Goal: Check status

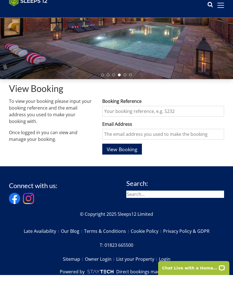
scroll to position [88, 0]
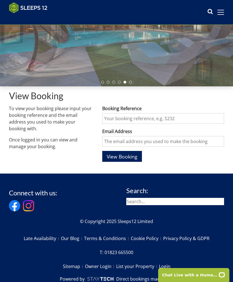
click at [117, 156] on span "View Booking" at bounding box center [122, 156] width 31 height 7
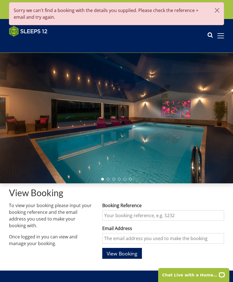
click at [215, 7] on button "button" at bounding box center [216, 11] width 13 height 16
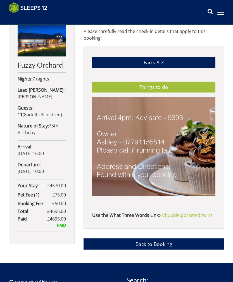
click at [108, 243] on link "Back to Booking" at bounding box center [154, 243] width 141 height 11
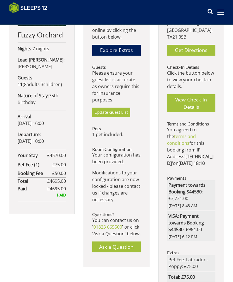
scroll to position [207, 0]
click at [189, 45] on link "Get Directions" at bounding box center [191, 50] width 48 height 11
